Goal: Information Seeking & Learning: Learn about a topic

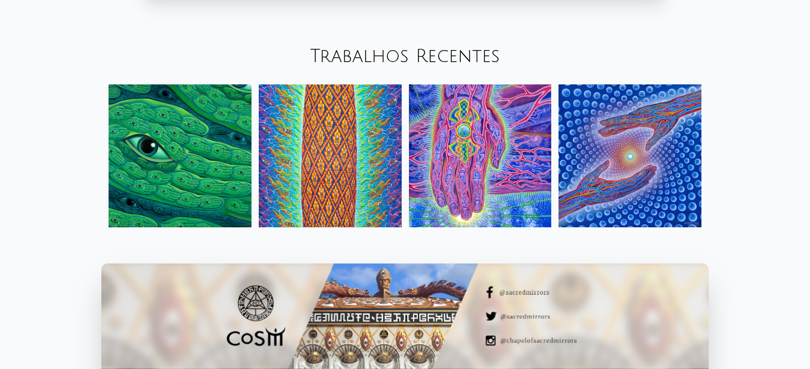
scroll to position [1267, 0]
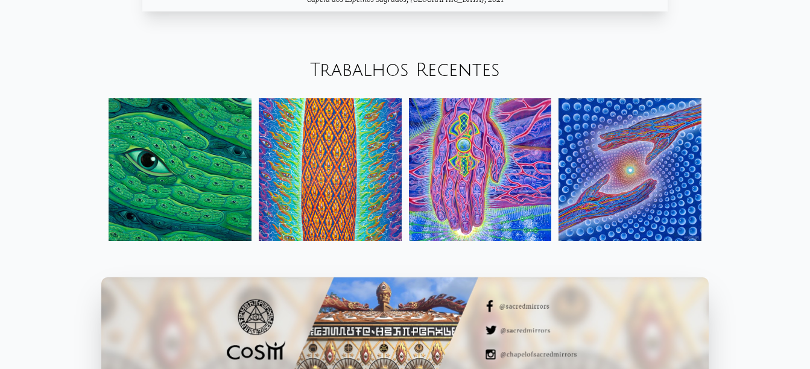
click at [225, 153] on img at bounding box center [180, 169] width 143 height 143
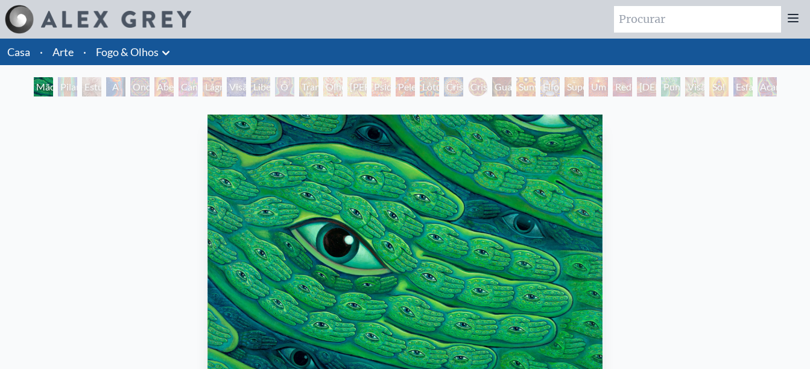
click at [53, 93] on div "Mão Verde" at bounding box center [43, 86] width 19 height 19
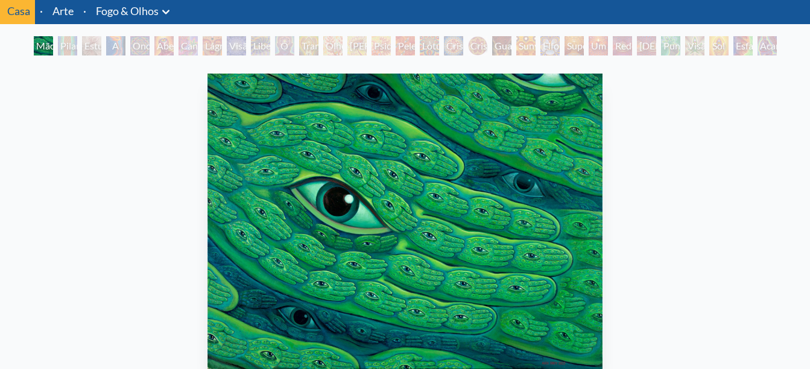
click at [59, 42] on div "Pilar da Consciência" at bounding box center [67, 45] width 19 height 19
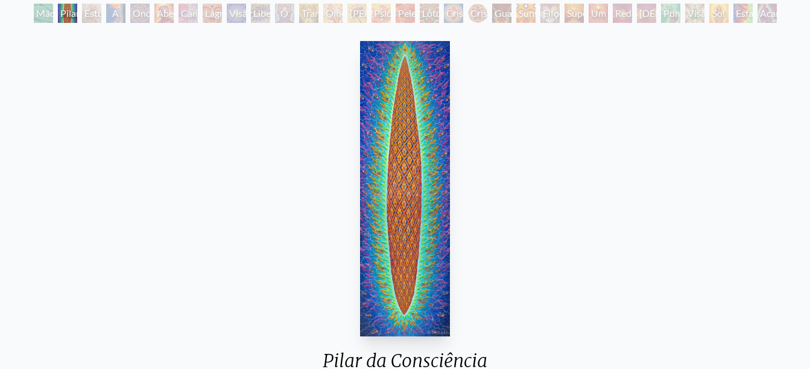
scroll to position [41, 0]
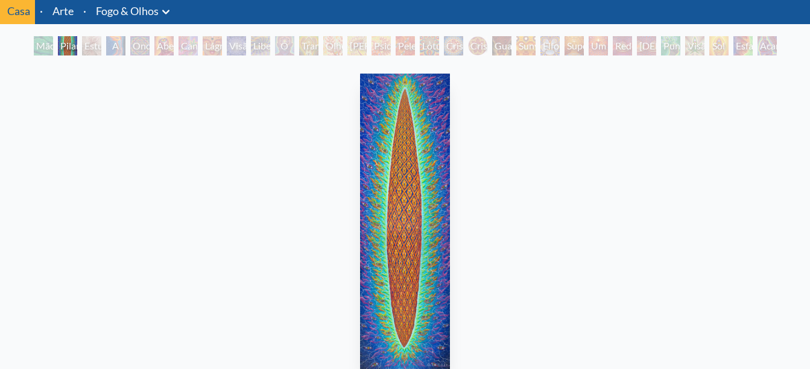
click at [92, 55] on div "Estude para a Grande Virada" at bounding box center [91, 45] width 19 height 19
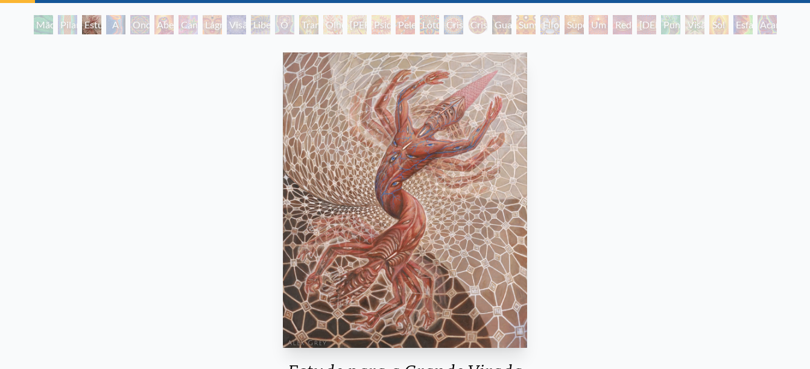
scroll to position [41, 0]
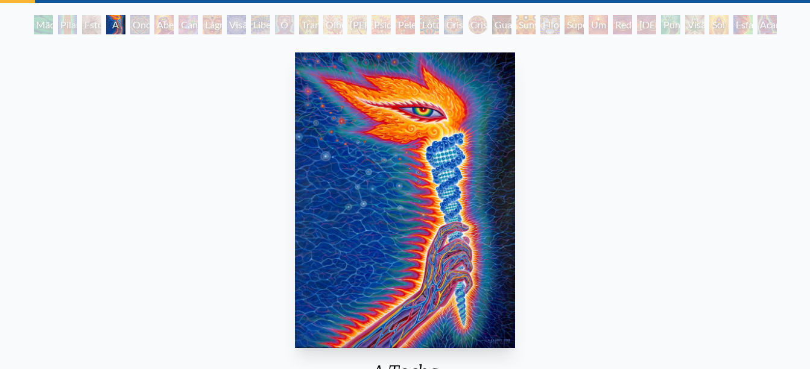
scroll to position [41, 0]
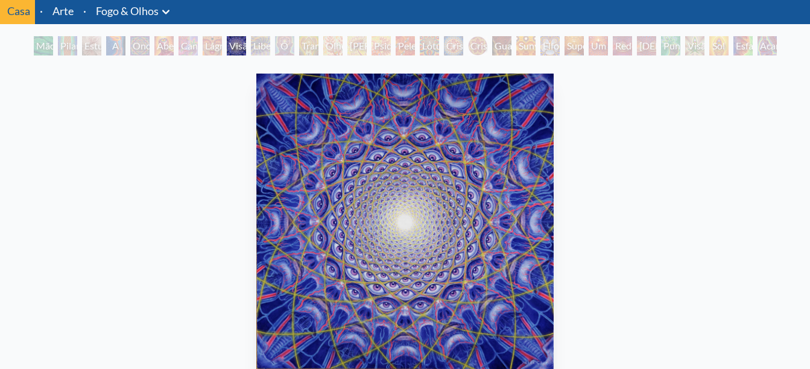
scroll to position [25, 0]
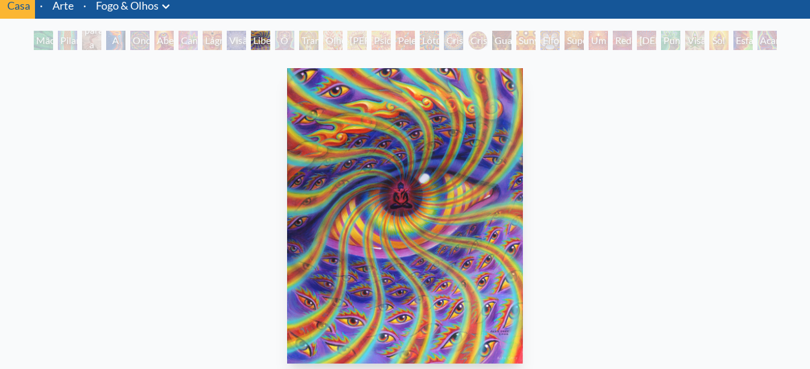
scroll to position [41, 0]
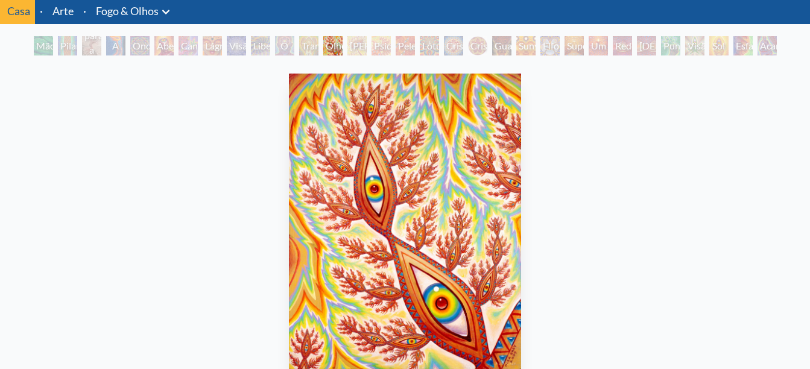
scroll to position [101, 0]
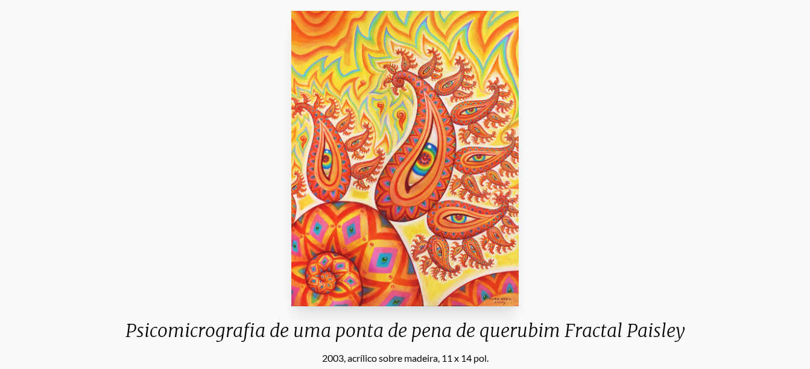
scroll to position [101, 0]
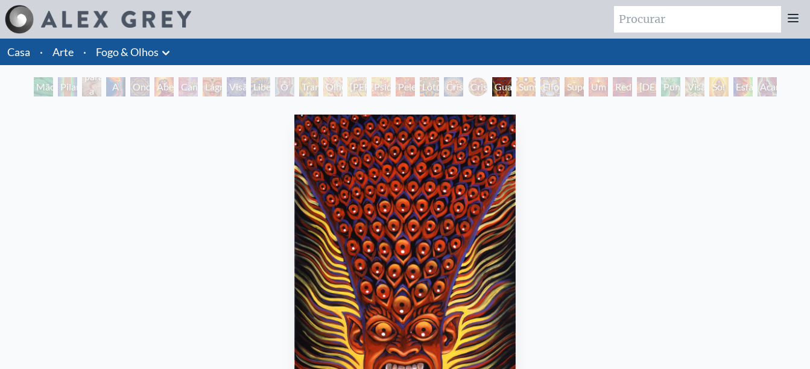
scroll to position [39, 0]
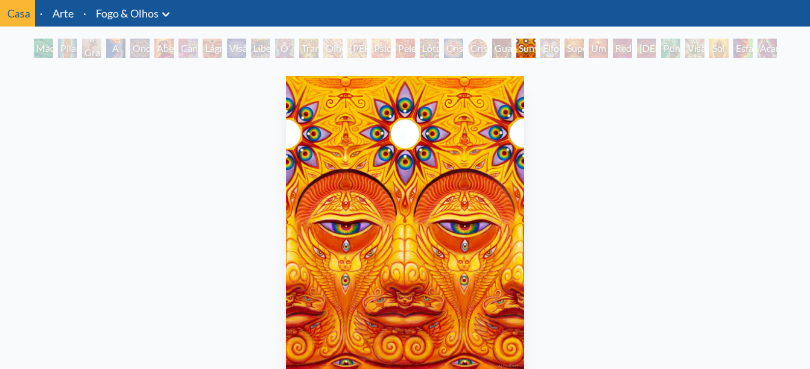
scroll to position [60, 0]
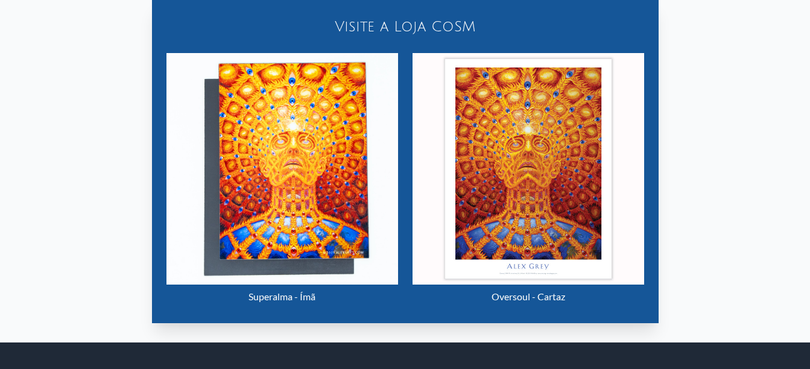
scroll to position [483, 0]
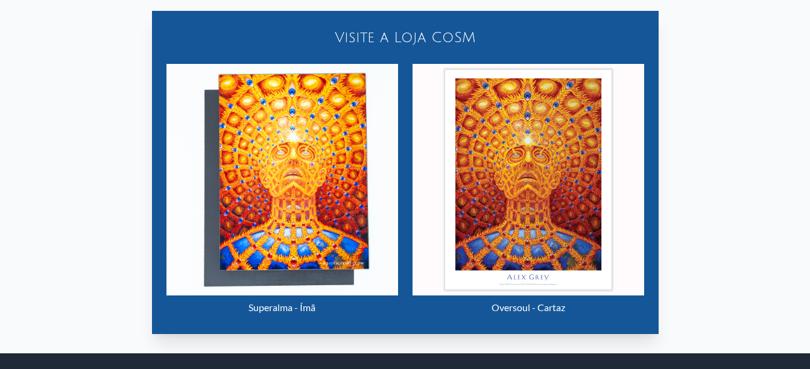
click at [534, 189] on img "23 / 31" at bounding box center [529, 180] width 232 height 232
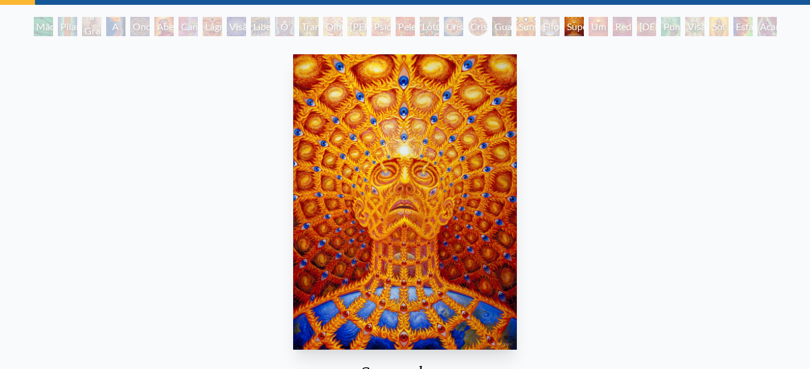
scroll to position [0, 0]
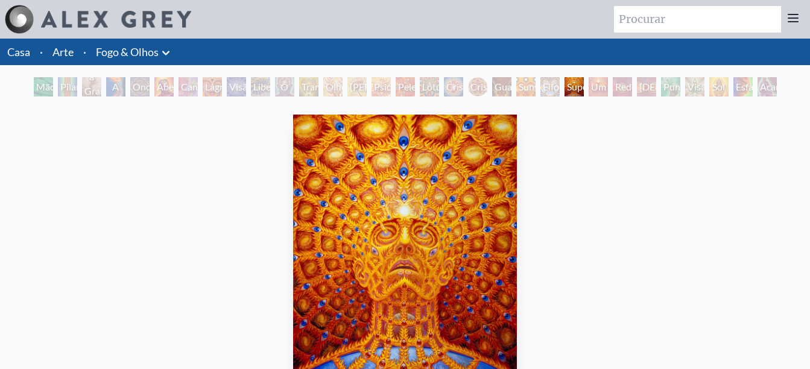
click at [685, 95] on div "Visão Superior" at bounding box center [694, 86] width 19 height 19
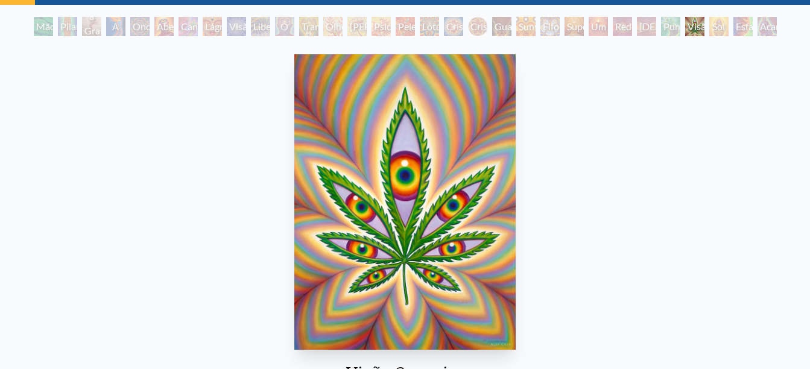
scroll to position [121, 0]
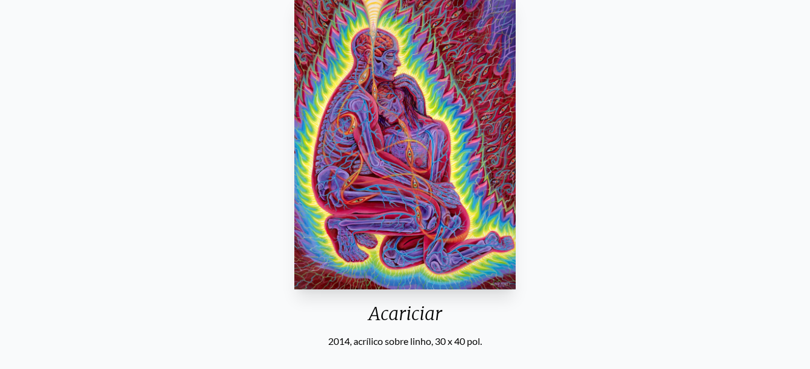
scroll to position [45, 0]
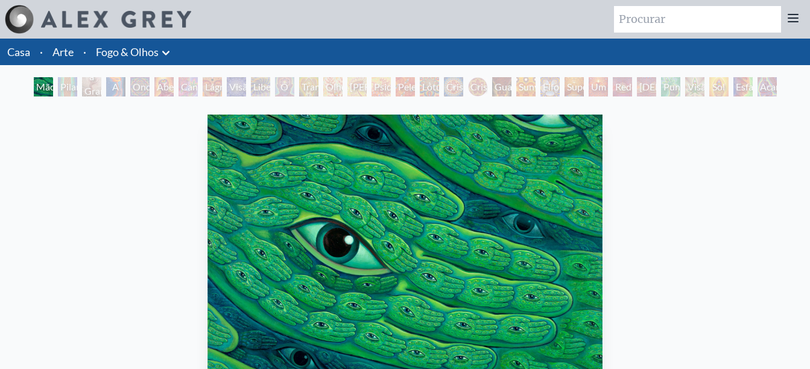
click at [142, 51] on link "Fogo & Olhos" at bounding box center [127, 51] width 63 height 17
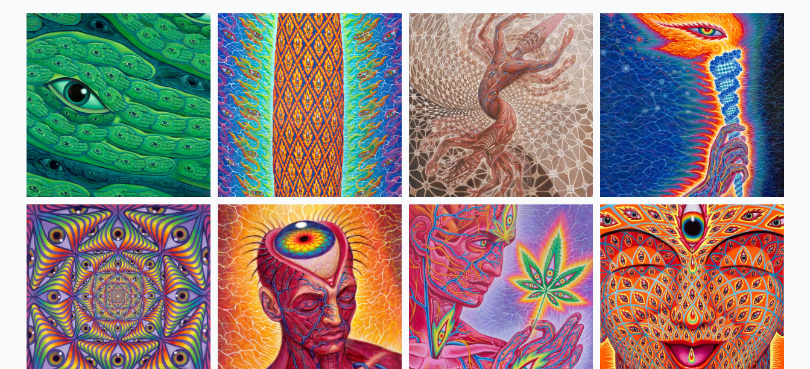
scroll to position [7, 0]
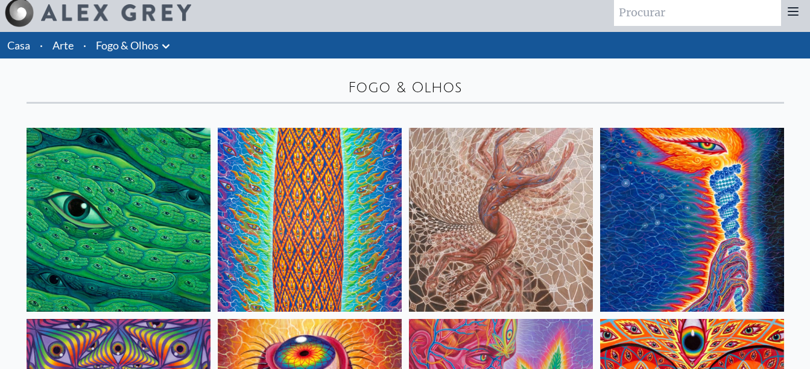
click at [5, 46] on li "Casa" at bounding box center [17, 45] width 35 height 27
click at [16, 50] on link "Casa" at bounding box center [18, 45] width 23 height 13
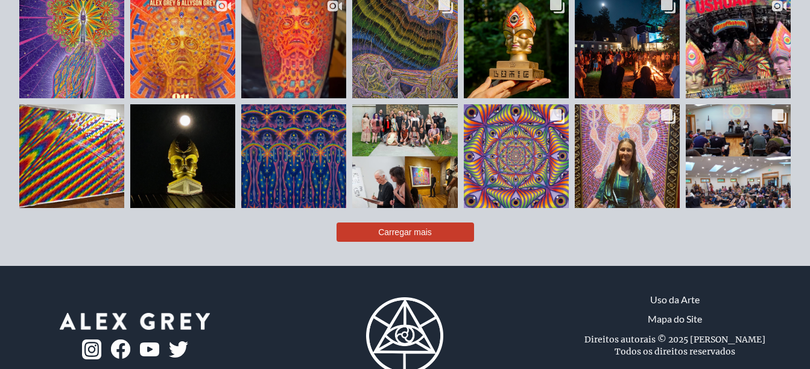
scroll to position [2607, 0]
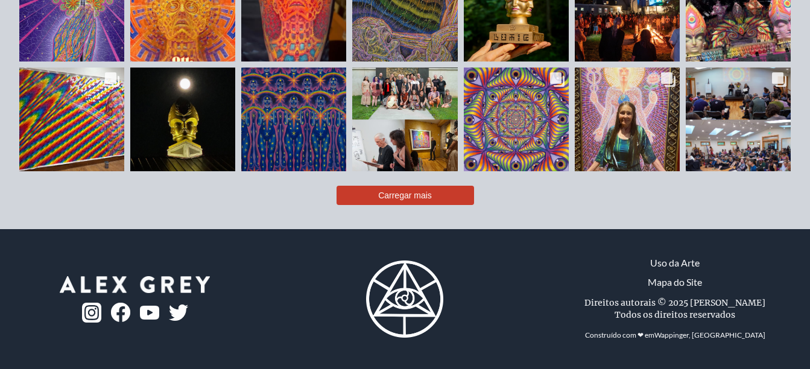
click at [457, 203] on button "Carregar mais" at bounding box center [406, 195] width 138 height 19
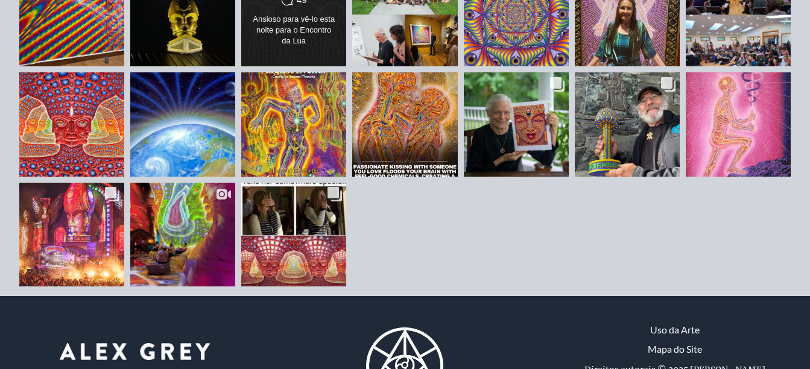
scroll to position [2692, 0]
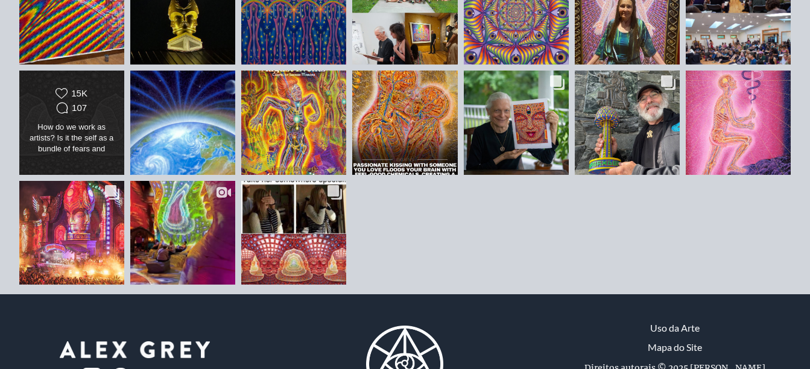
click at [82, 113] on div "107" at bounding box center [79, 108] width 15 height 11
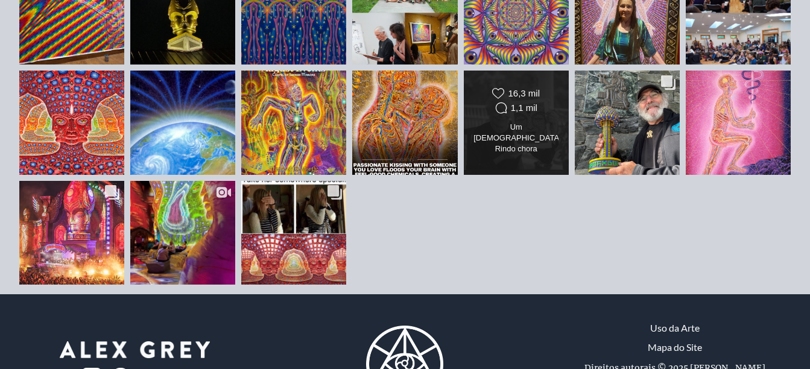
click at [540, 156] on div "Um Buda Rindo chora lágrimas de alegria do Terceiro Olho. Em um momento de êxta…" at bounding box center [515, 139] width 85 height 34
drag, startPoint x: 514, startPoint y: 171, endPoint x: 514, endPoint y: 164, distance: 6.6
click at [514, 156] on div "Um Buda Rindo chora lágrimas de alegria do Terceiro Olho. Em um momento de êxta…" at bounding box center [515, 139] width 85 height 34
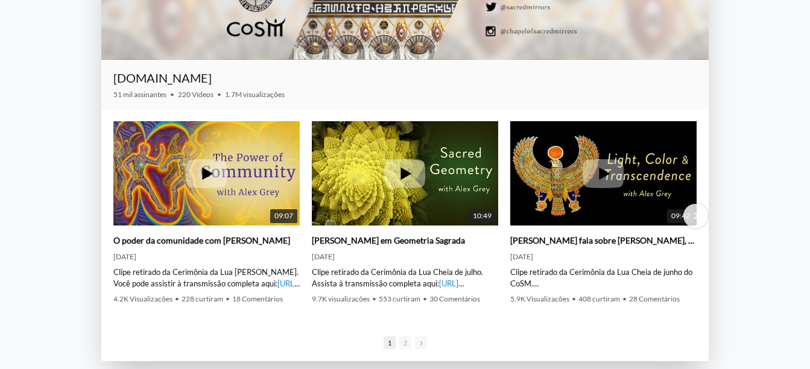
scroll to position [1606, 0]
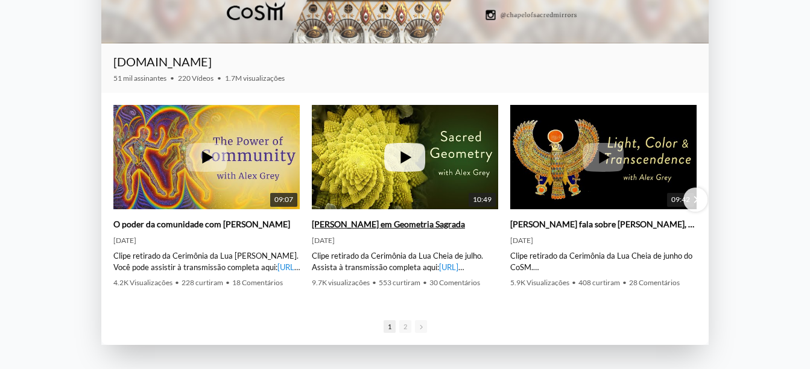
click at [406, 156] on icon at bounding box center [406, 157] width 11 height 13
